Goal: Find specific page/section: Find specific page/section

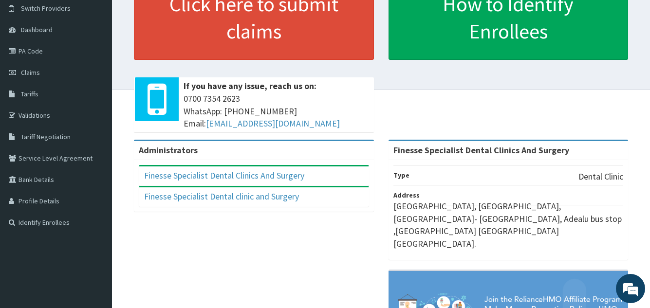
scroll to position [78, 0]
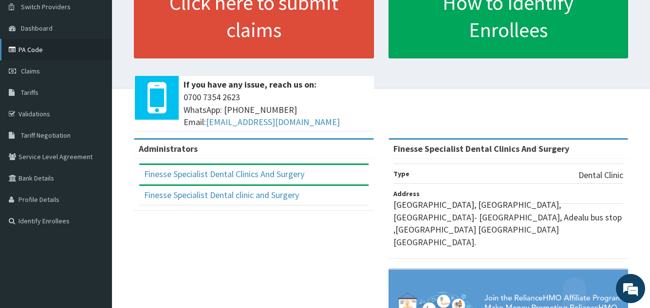
click at [18, 47] on link "PA Code" at bounding box center [56, 49] width 112 height 21
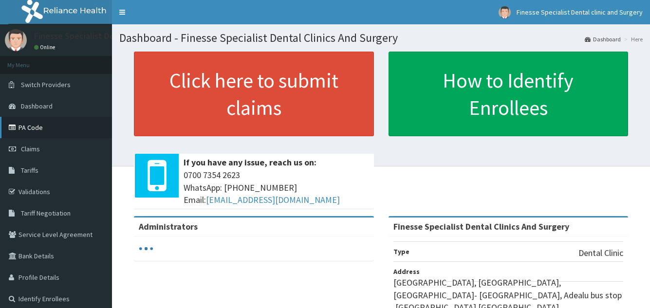
click at [82, 135] on link "PA Code" at bounding box center [56, 127] width 112 height 21
